Goal: Information Seeking & Learning: Learn about a topic

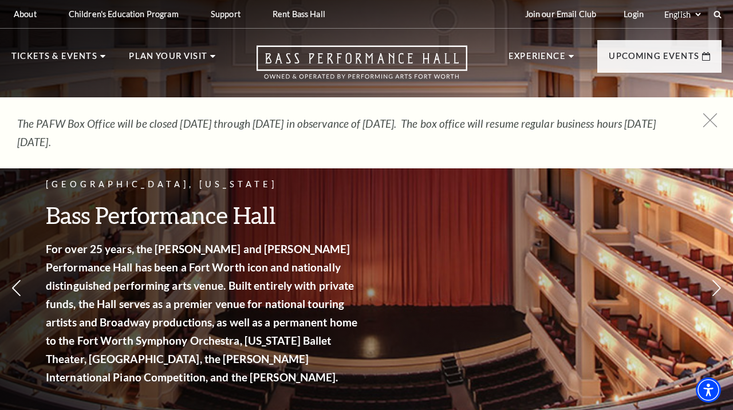
click at [713, 124] on icon at bounding box center [711, 120] width 14 height 14
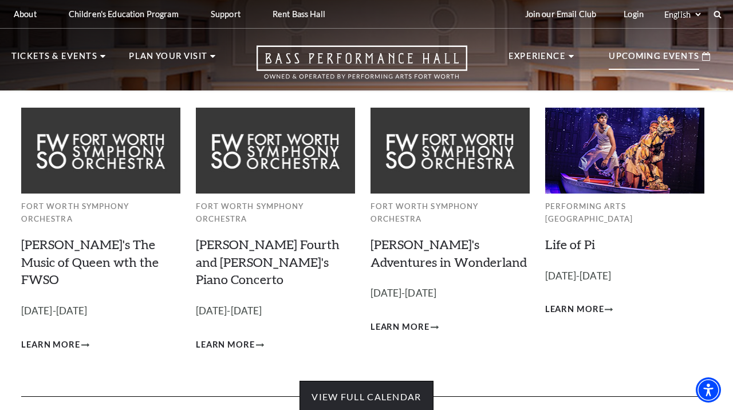
click at [383, 381] on link "View Full Calendar" at bounding box center [366, 397] width 133 height 32
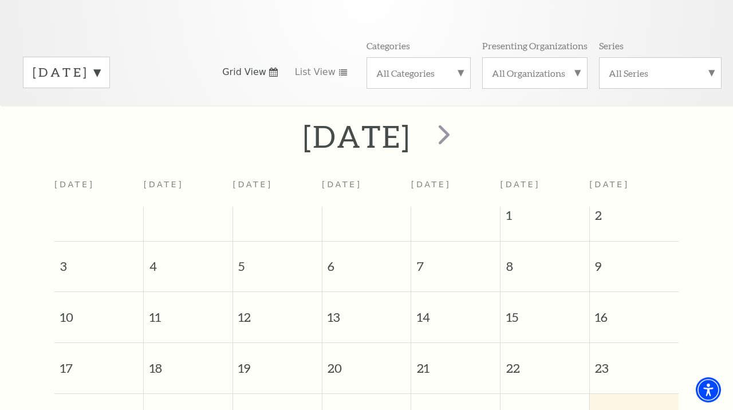
scroll to position [140, 0]
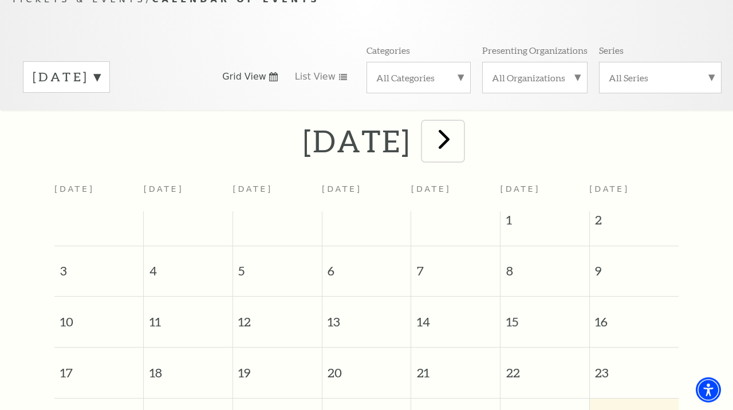
click at [461, 139] on span "next" at bounding box center [444, 139] width 33 height 33
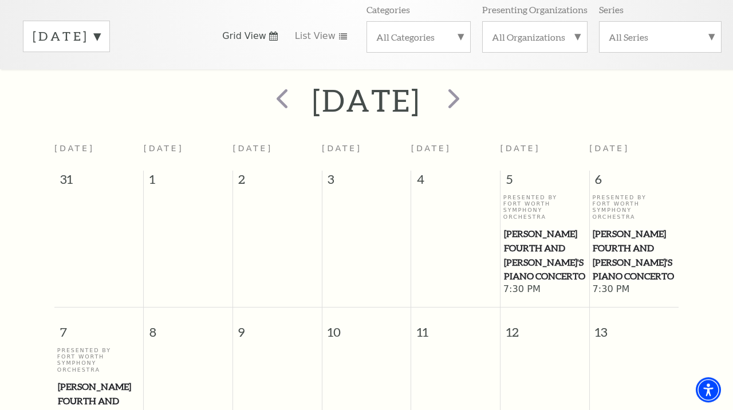
scroll to position [180, 0]
click at [470, 96] on span "next" at bounding box center [454, 98] width 33 height 33
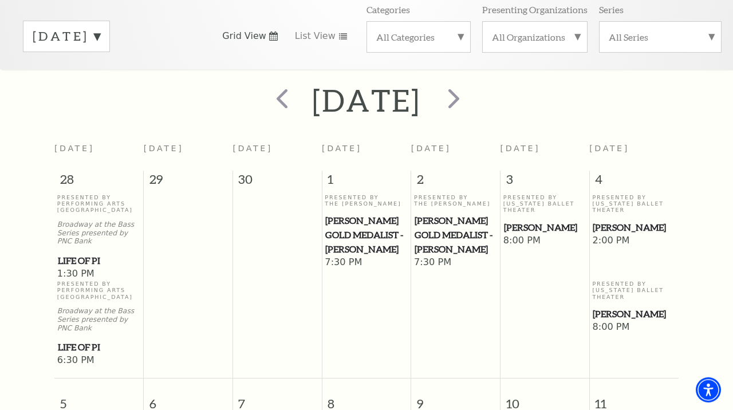
scroll to position [0, 0]
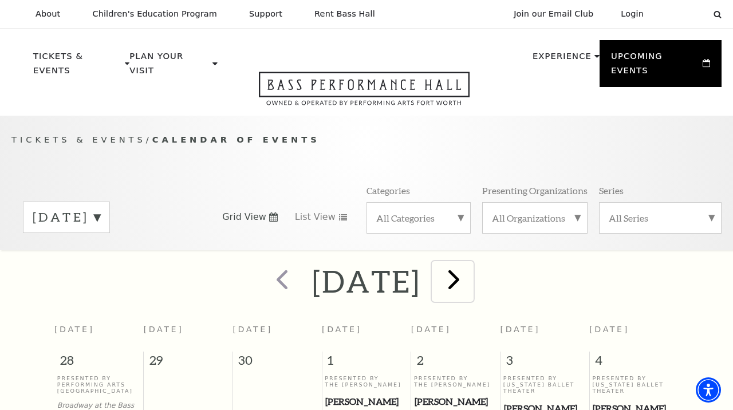
click at [470, 284] on span "next" at bounding box center [454, 279] width 33 height 33
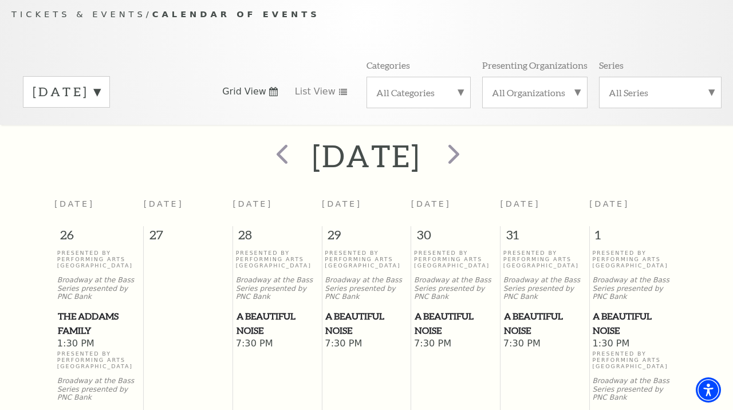
scroll to position [121, 0]
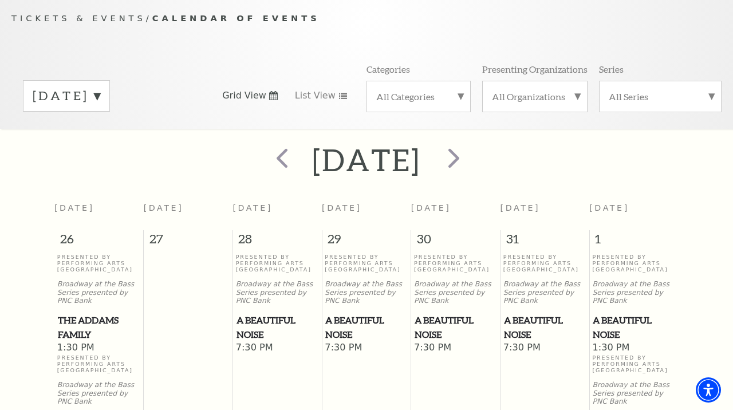
click at [100, 88] on label "[DATE]" at bounding box center [67, 96] width 68 height 18
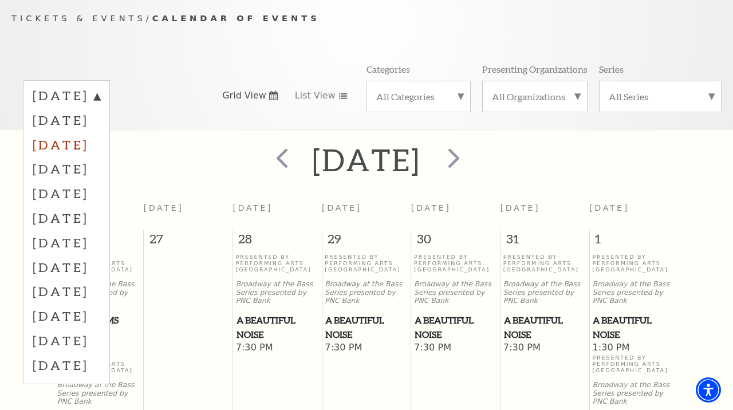
click at [100, 136] on label "[DATE]" at bounding box center [67, 144] width 68 height 25
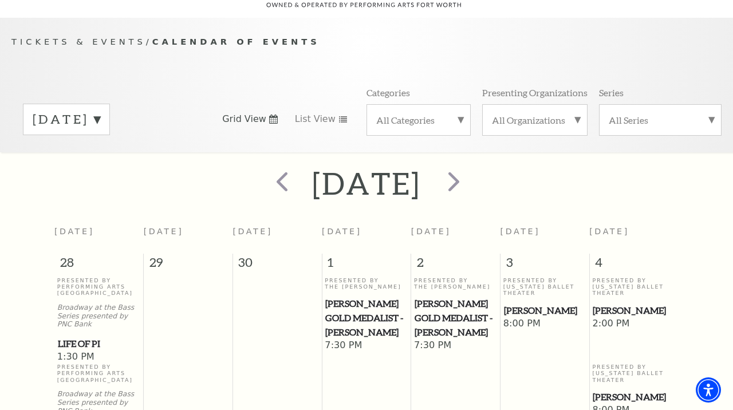
scroll to position [78, 0]
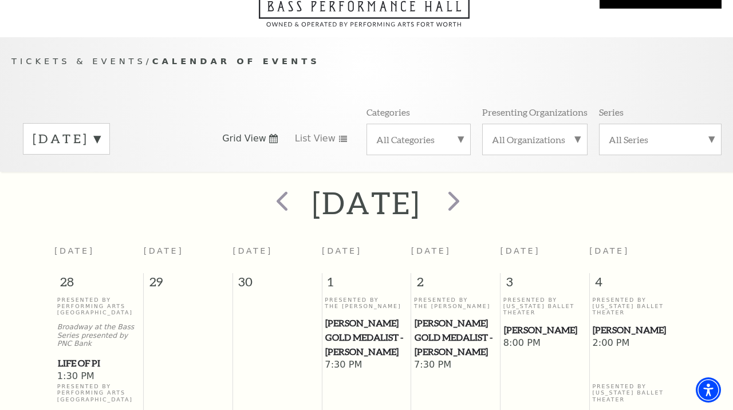
click at [100, 131] on label "[DATE]" at bounding box center [67, 139] width 68 height 18
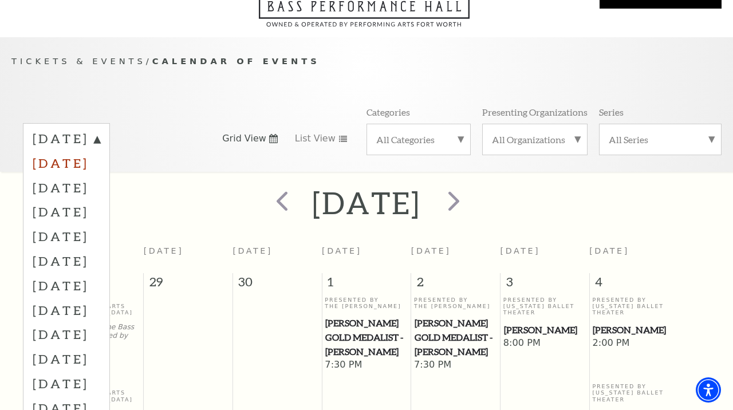
click at [100, 159] on label "[DATE]" at bounding box center [67, 163] width 68 height 25
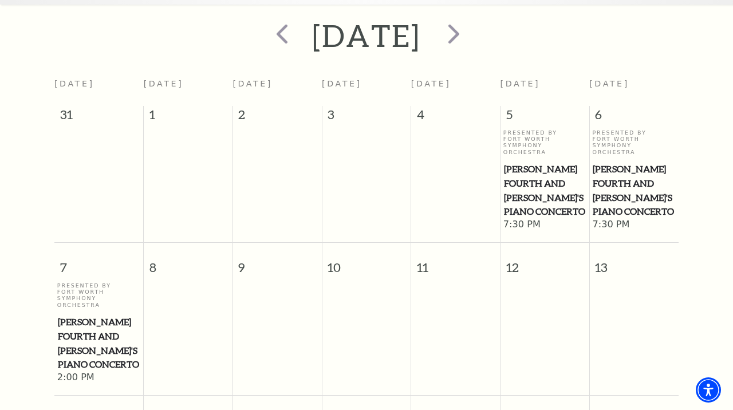
scroll to position [234, 0]
